Goal: Task Accomplishment & Management: Complete application form

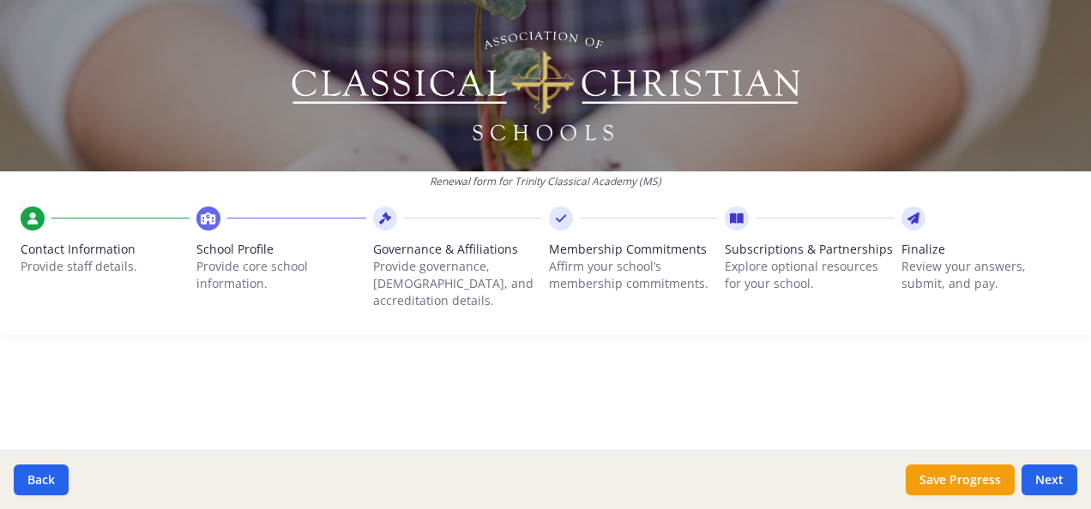
scroll to position [202, 0]
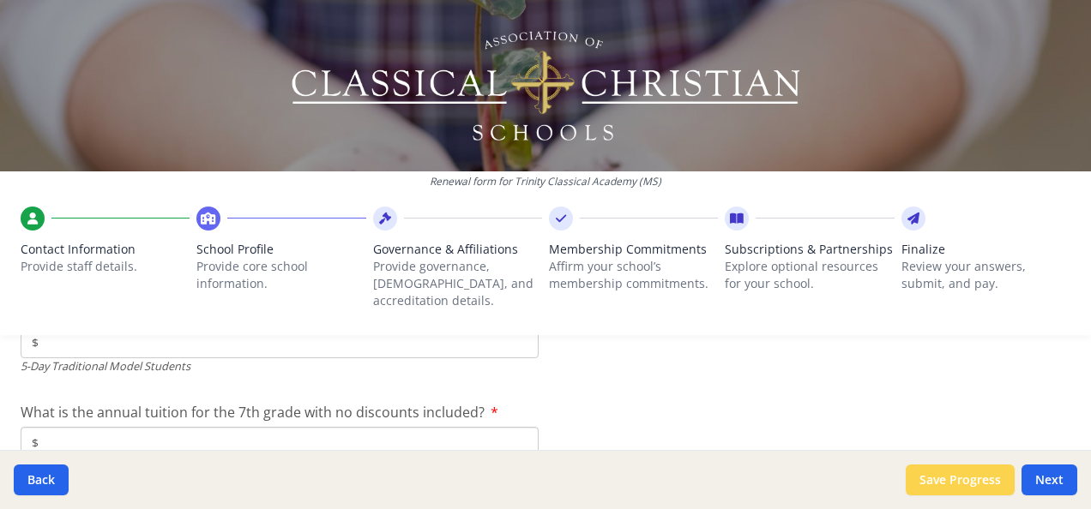
click at [933, 478] on button "Save Progress" at bounding box center [959, 480] width 109 height 31
